Goal: Task Accomplishment & Management: Manage account settings

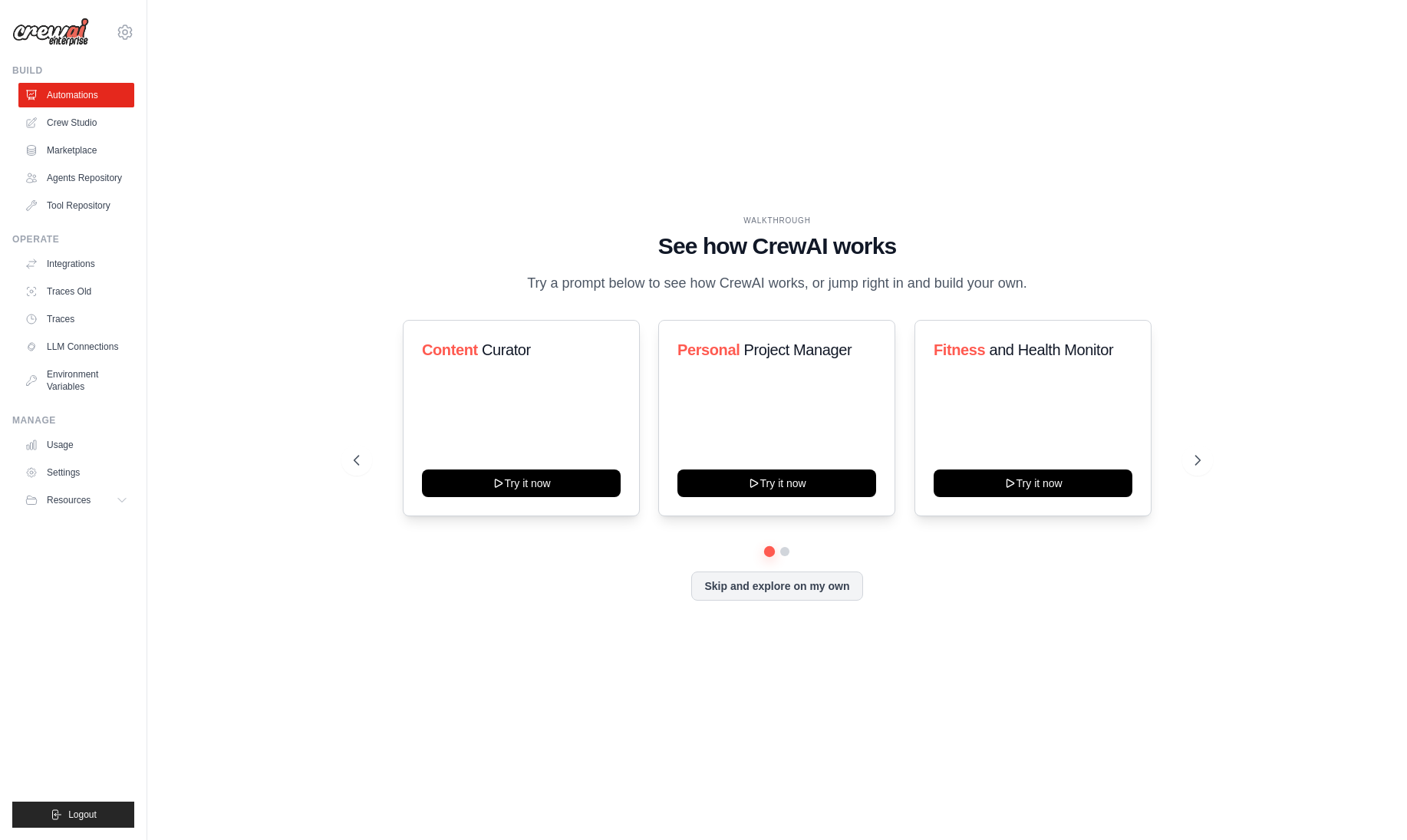
click at [249, 433] on div "WALKTHROUGH See how CrewAI works Try a prompt below to see how CrewAI works, or…" at bounding box center [777, 420] width 1211 height 809
click at [96, 504] on button "Resources" at bounding box center [77, 500] width 116 height 24
click at [58, 450] on link "Usage" at bounding box center [77, 445] width 116 height 24
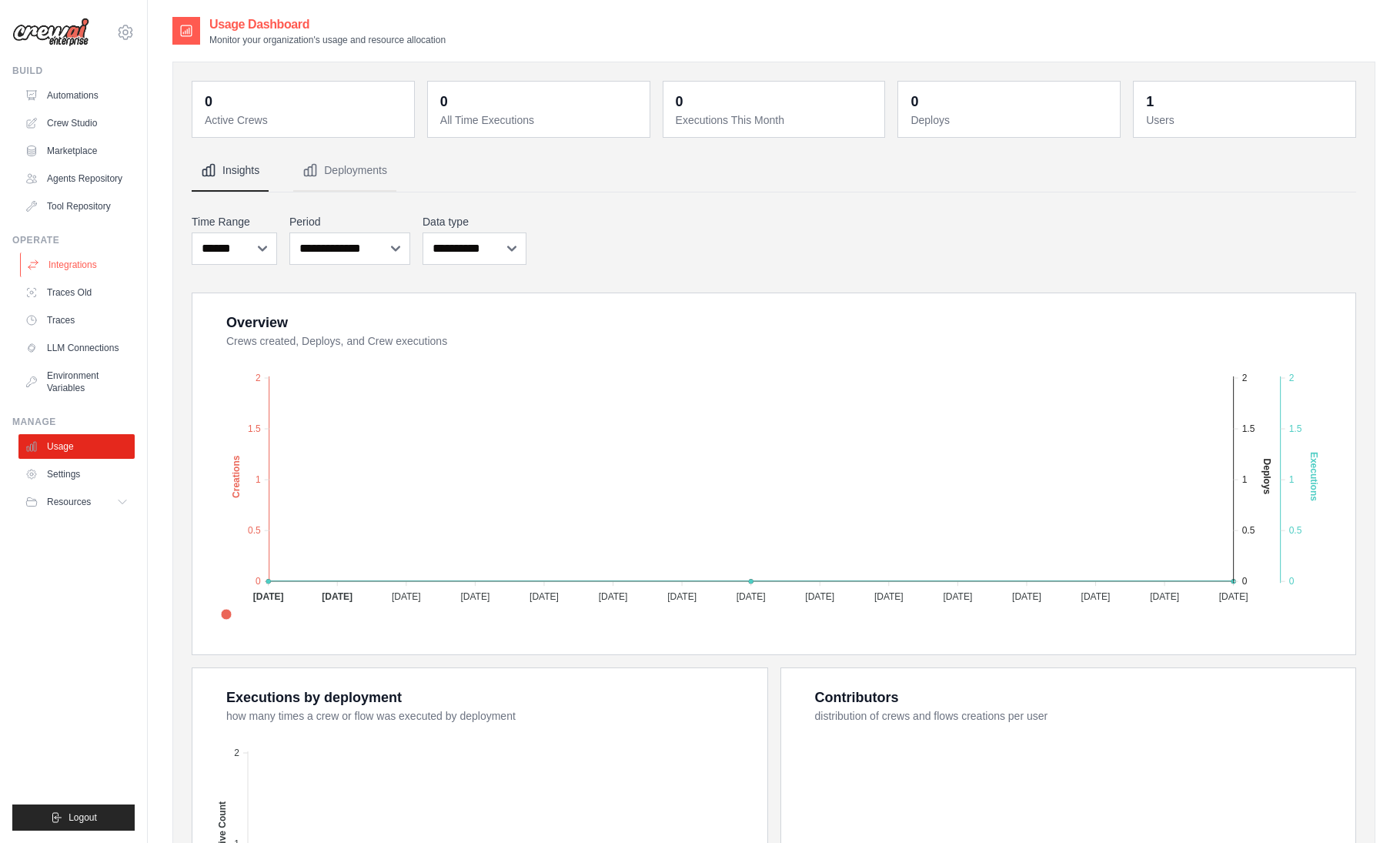
click at [66, 267] on link "Integrations" at bounding box center [77, 264] width 117 height 24
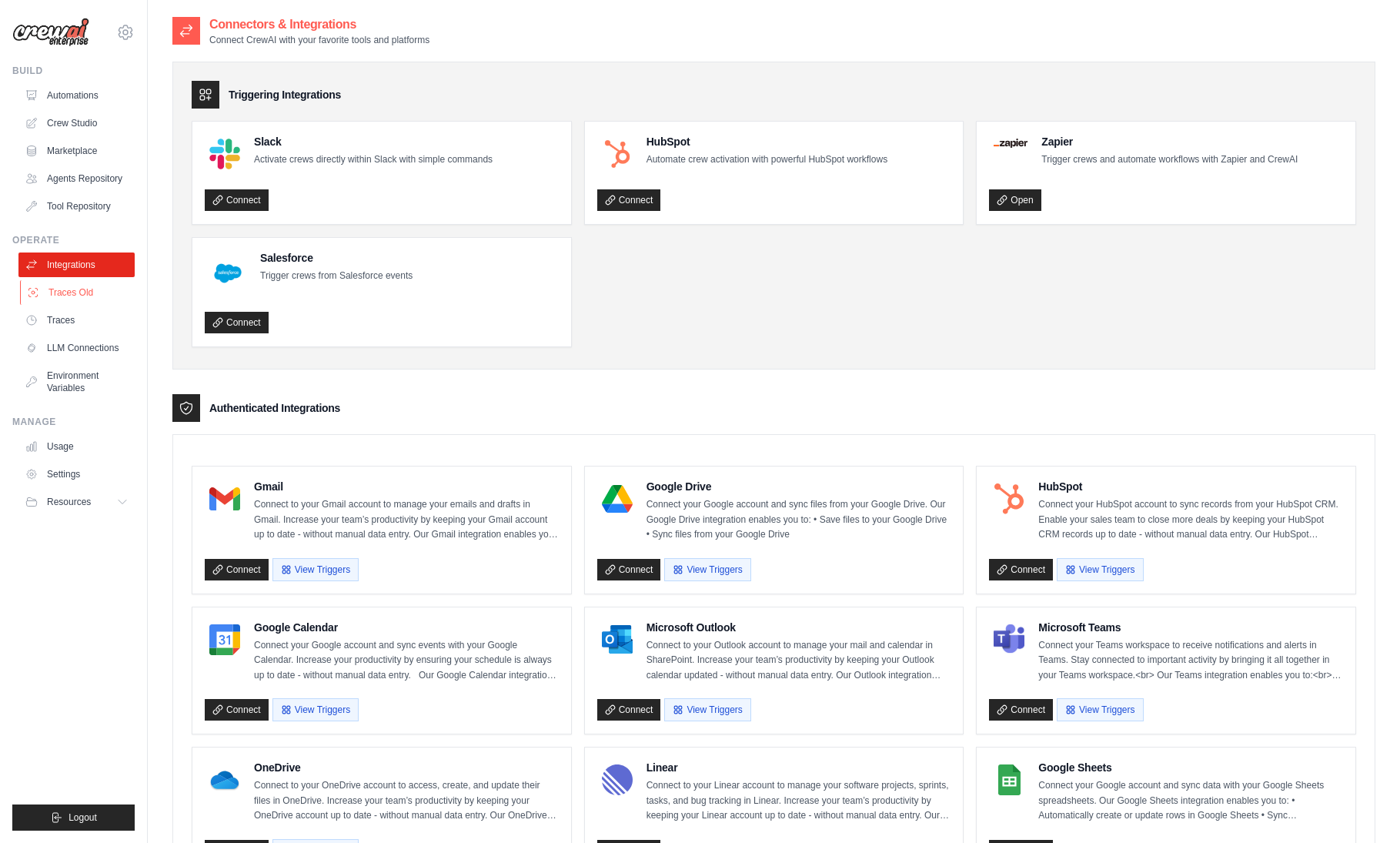
click at [66, 297] on link "Traces Old" at bounding box center [77, 292] width 117 height 24
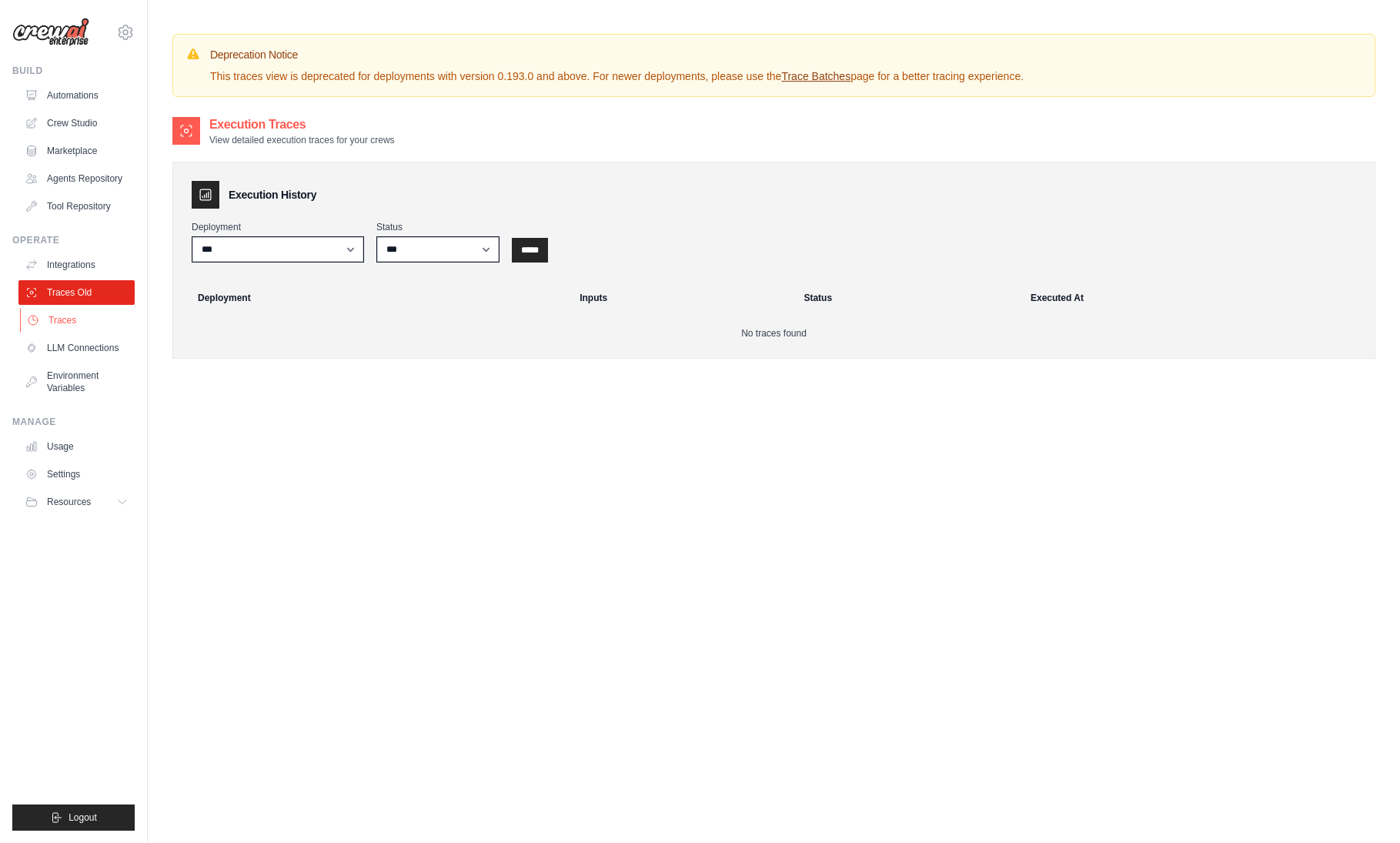
click at [68, 318] on link "Traces" at bounding box center [77, 320] width 117 height 24
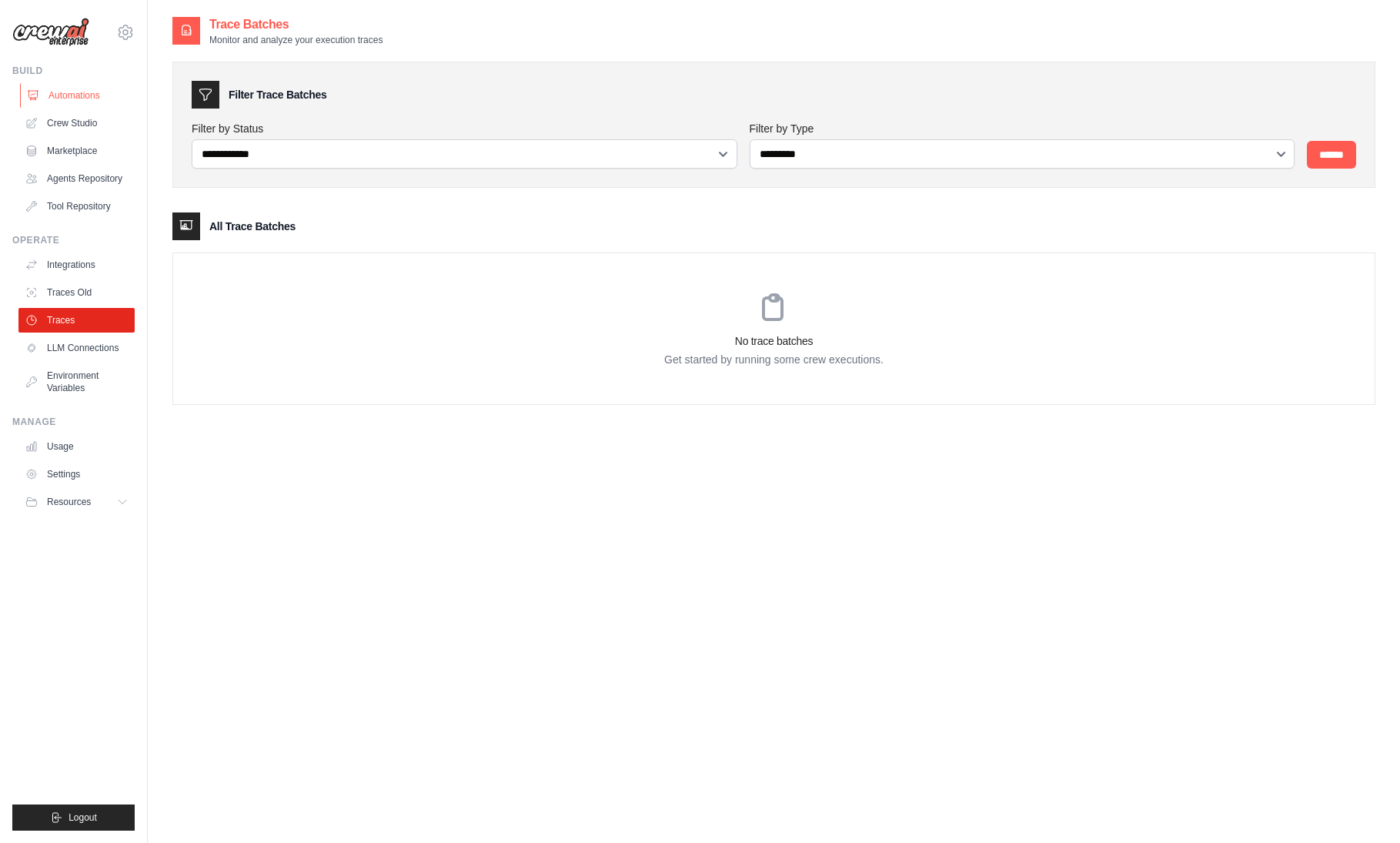
click at [63, 100] on link "Automations" at bounding box center [77, 95] width 117 height 24
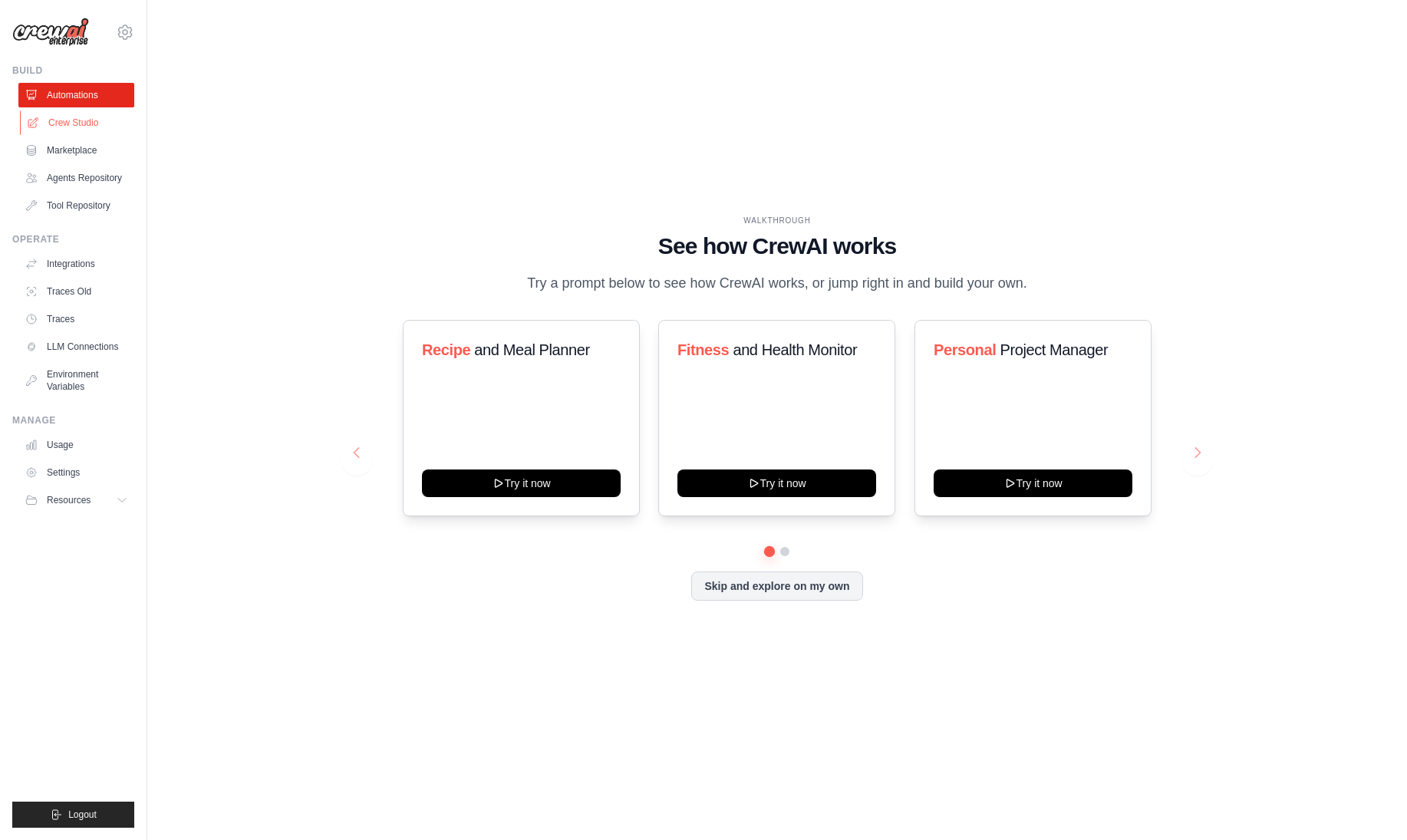
click at [69, 128] on link "Crew Studio" at bounding box center [77, 123] width 116 height 24
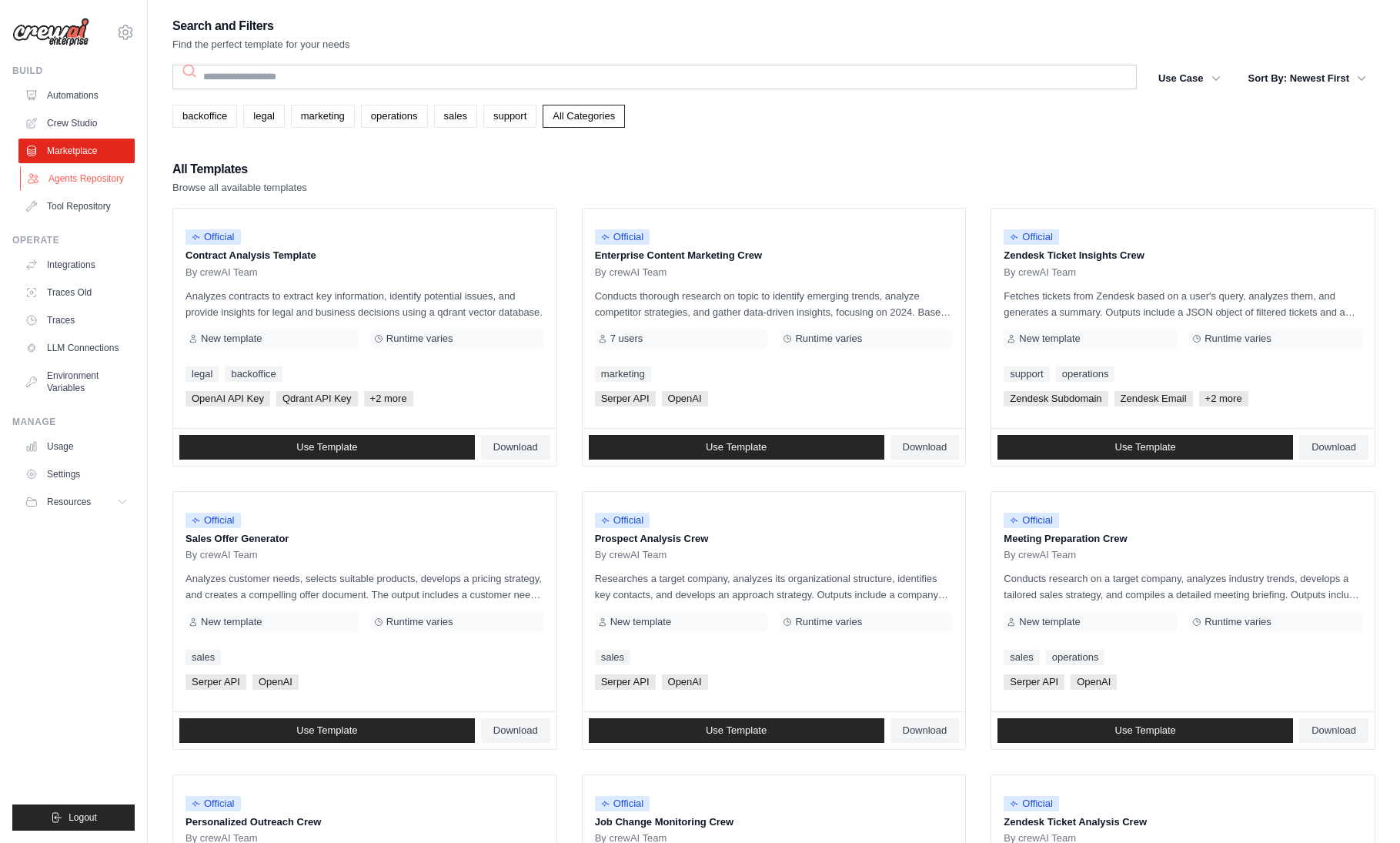
click at [71, 183] on link "Agents Repository" at bounding box center [77, 178] width 117 height 24
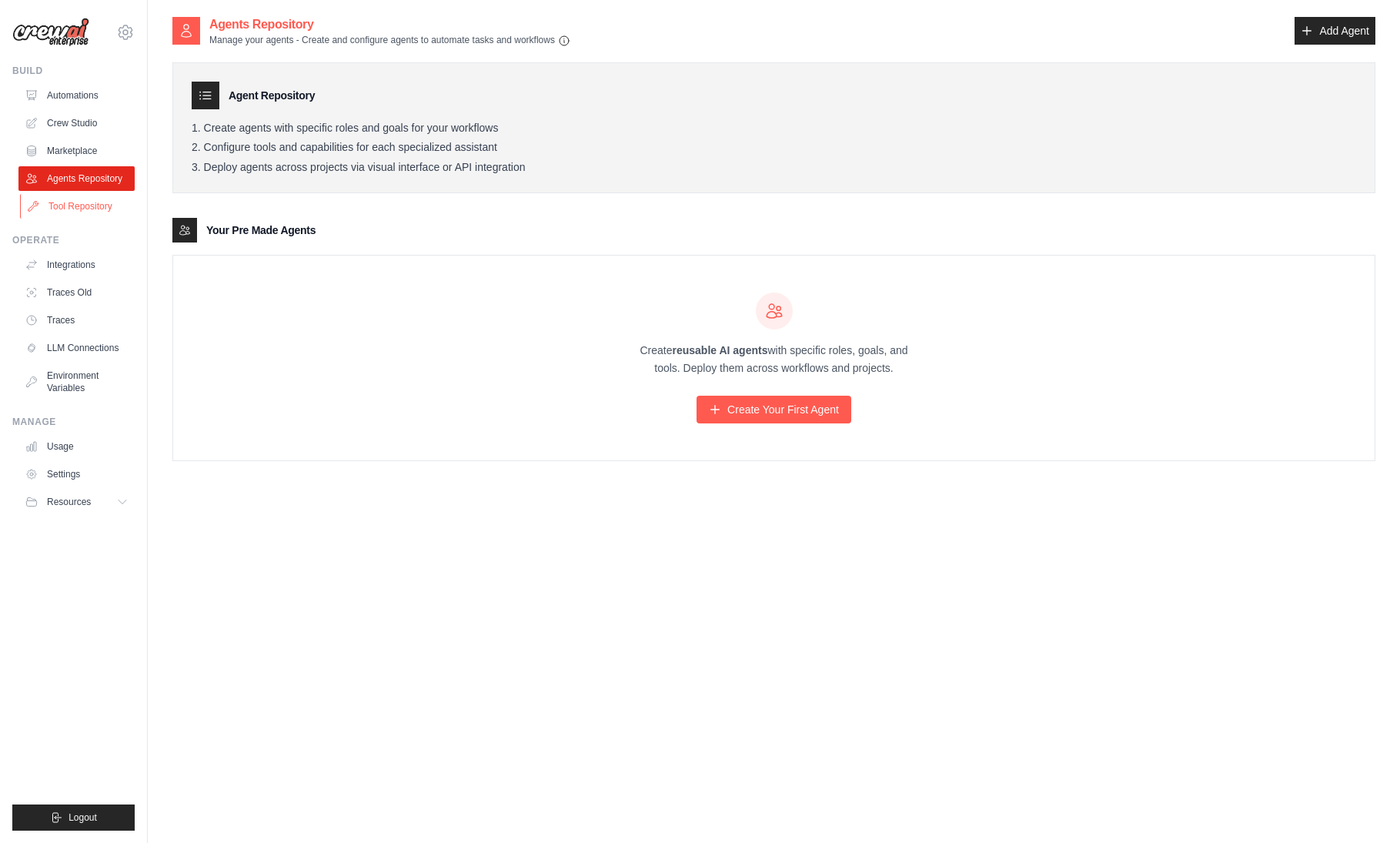
click at [72, 206] on link "Tool Repository" at bounding box center [77, 206] width 117 height 24
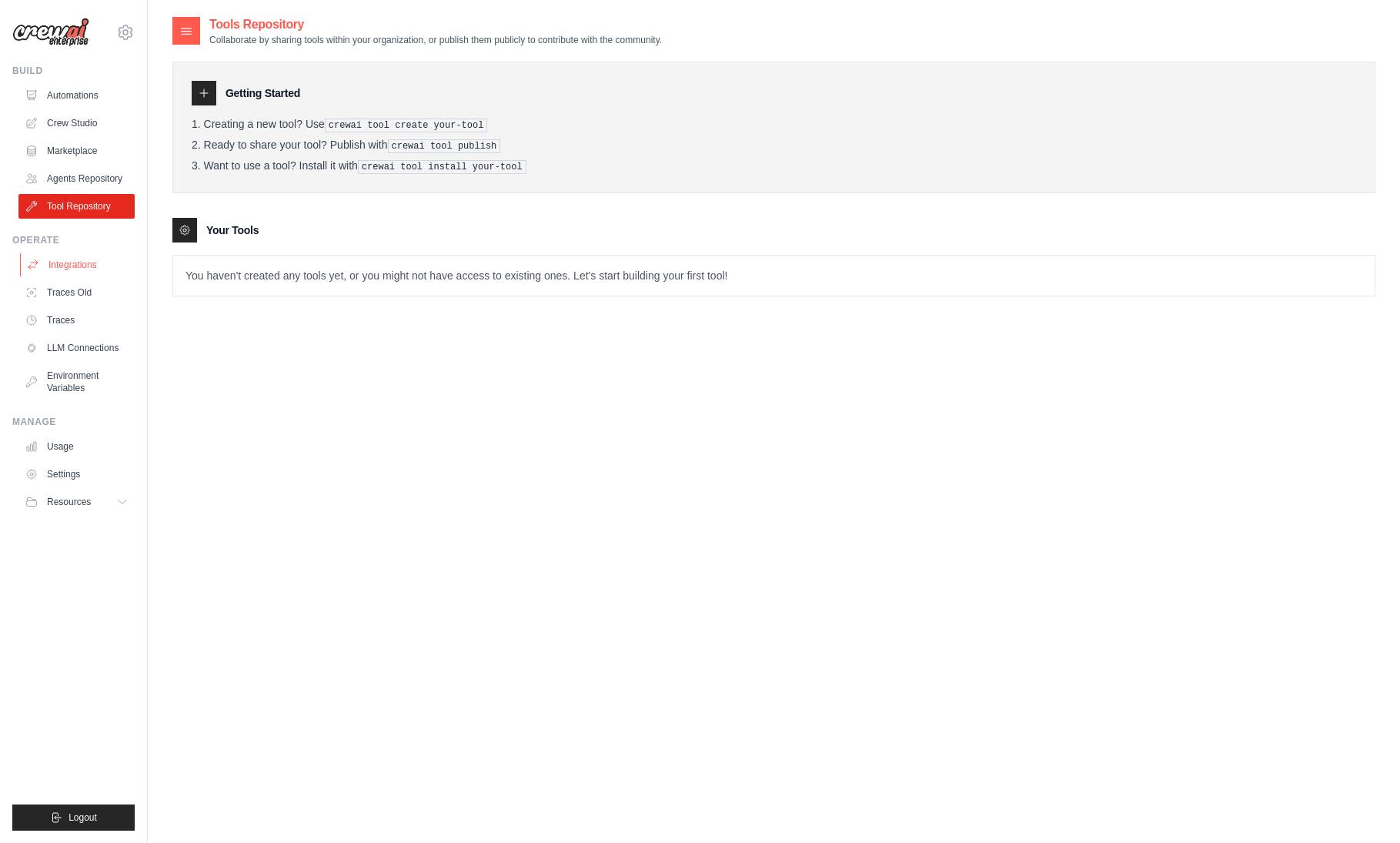
click at [67, 265] on link "Integrations" at bounding box center [77, 264] width 117 height 24
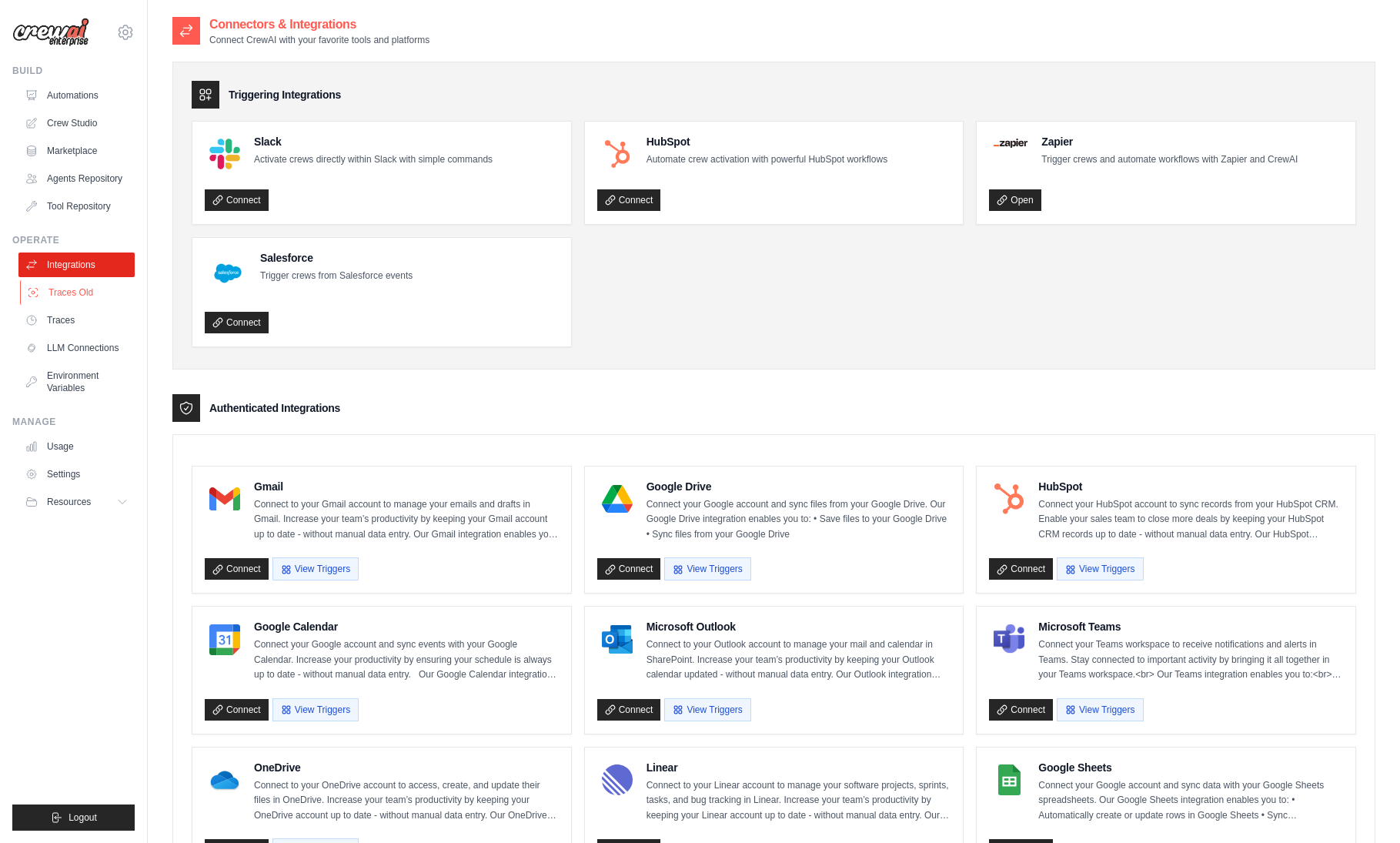
click at [68, 292] on link "Traces Old" at bounding box center [77, 292] width 117 height 24
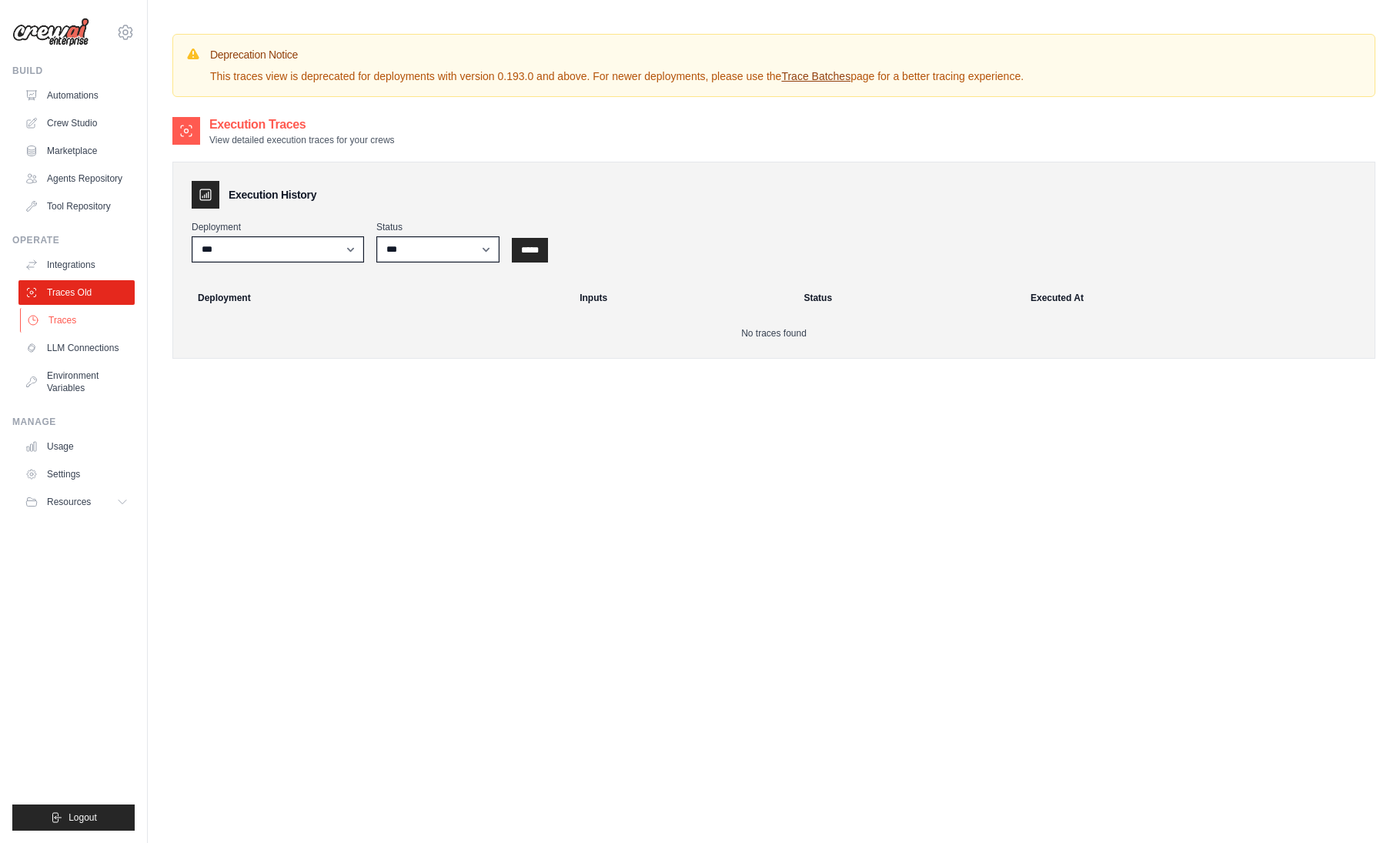
click at [64, 318] on link "Traces" at bounding box center [77, 320] width 117 height 24
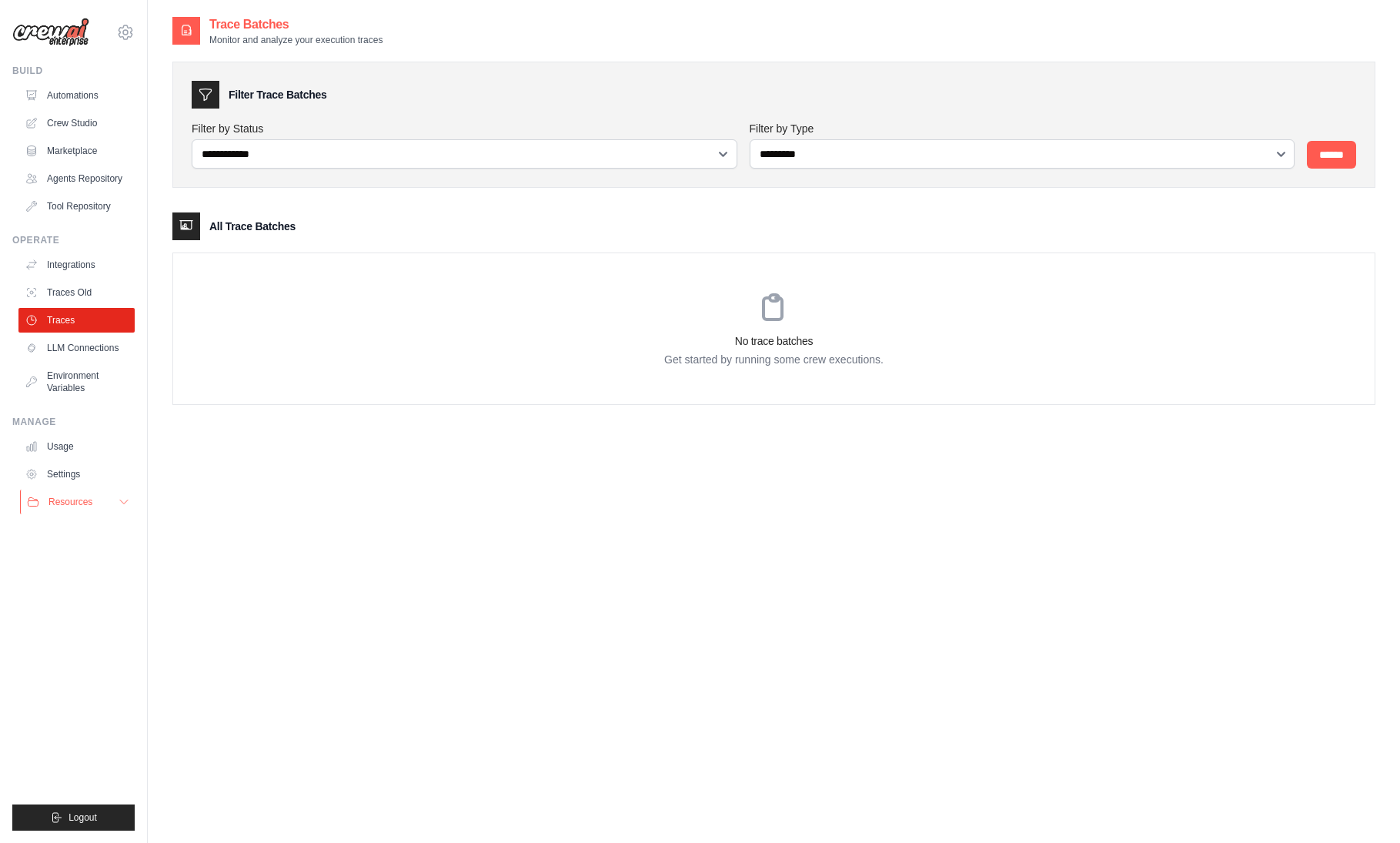
click at [71, 507] on span "Resources" at bounding box center [70, 501] width 44 height 12
click at [126, 33] on icon at bounding box center [126, 33] width 19 height 19
click at [161, 101] on span "Settings" at bounding box center [190, 95] width 121 height 15
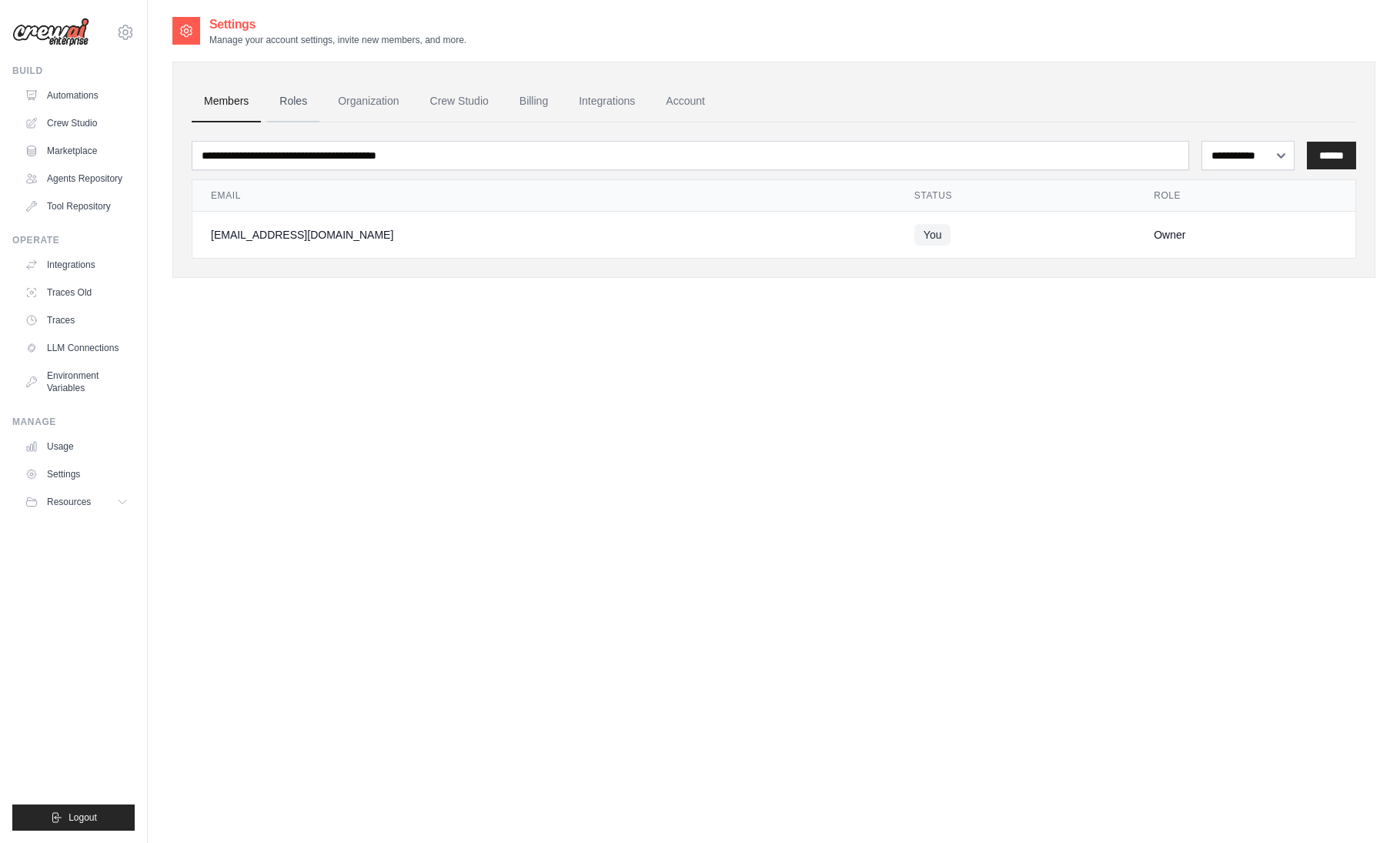
click at [279, 97] on link "Roles" at bounding box center [293, 102] width 52 height 42
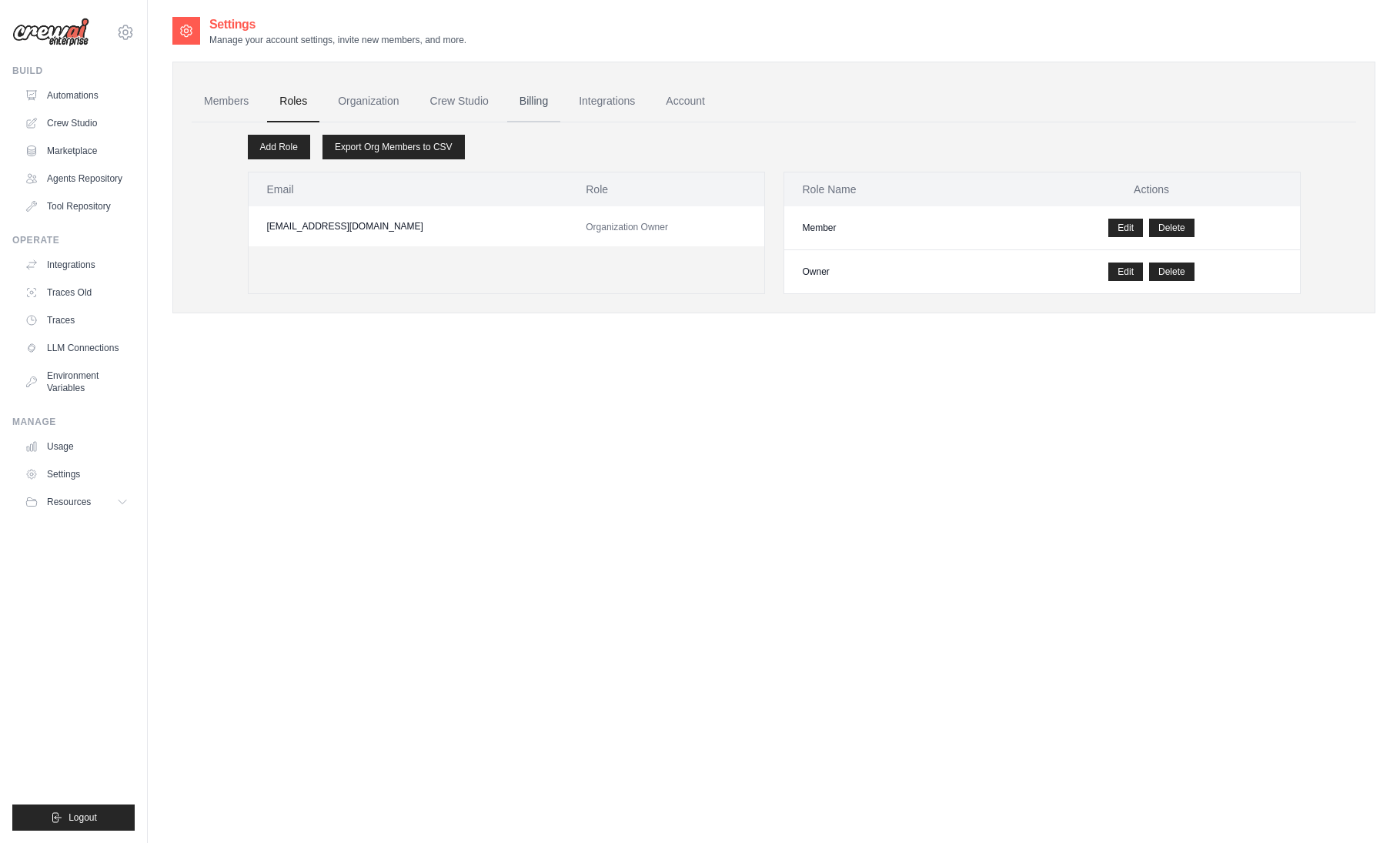
click at [528, 103] on link "Billing" at bounding box center [533, 102] width 53 height 42
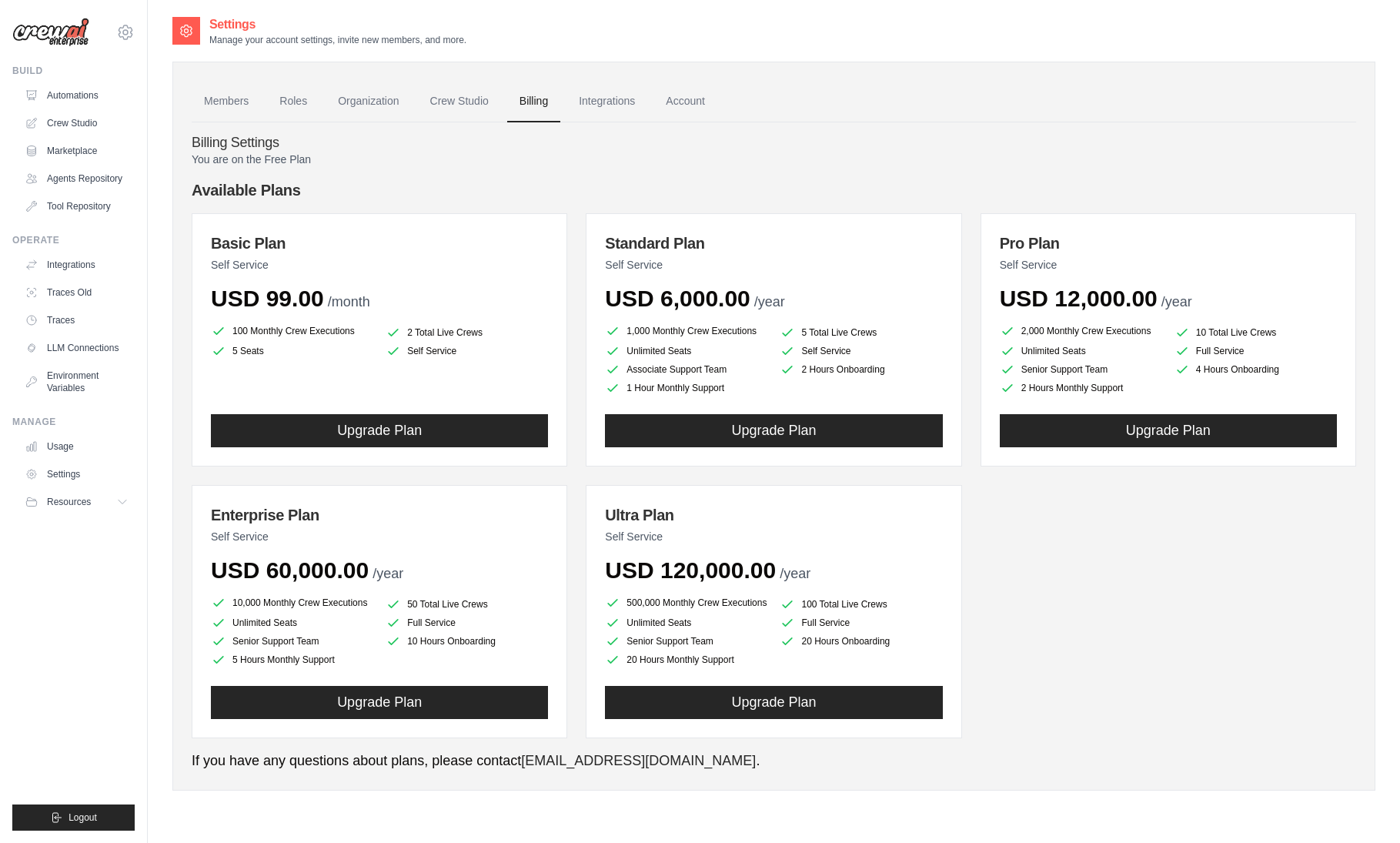
click at [528, 103] on link "Billing" at bounding box center [533, 102] width 53 height 42
